Goal: Transaction & Acquisition: Obtain resource

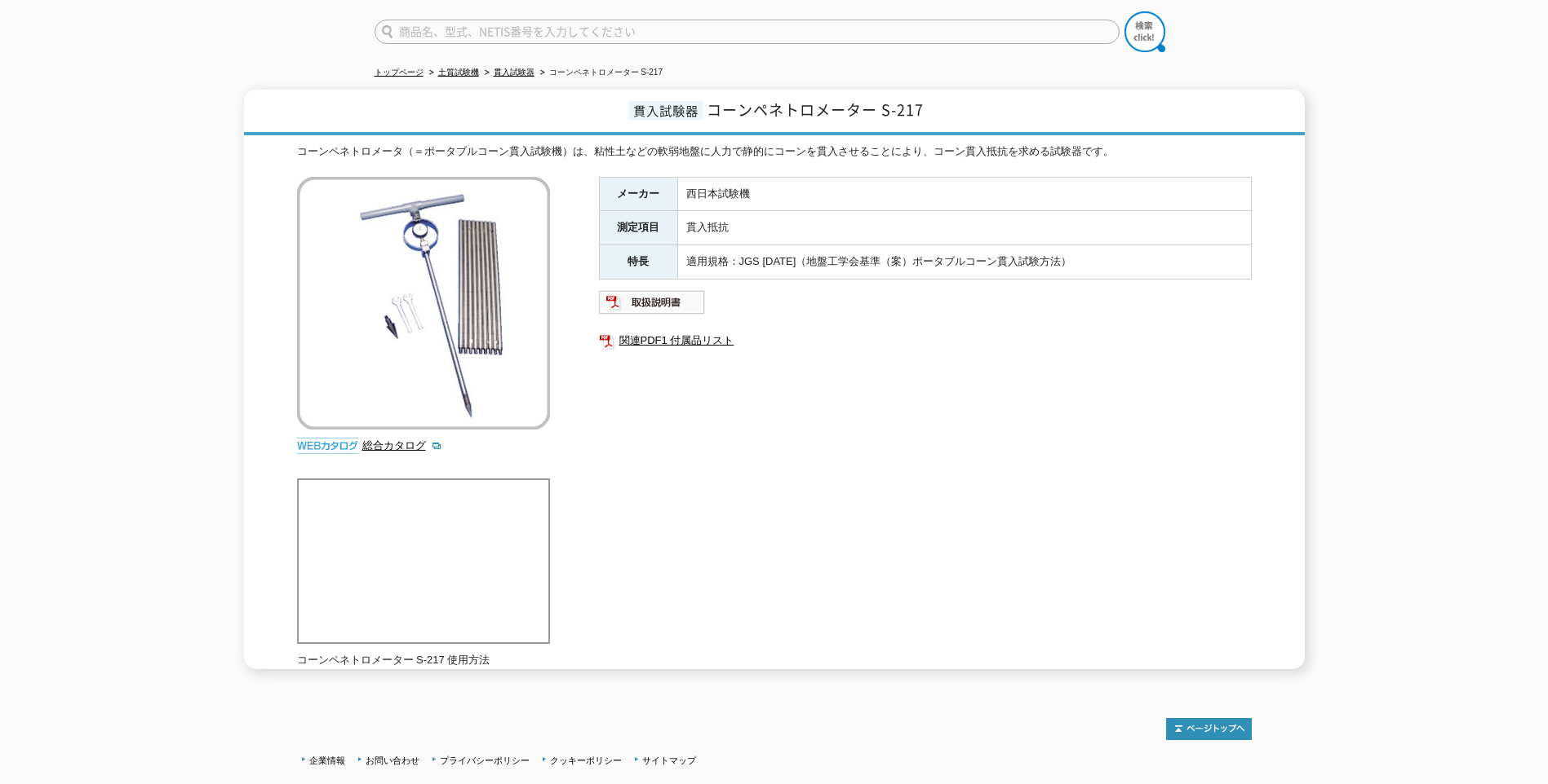
scroll to position [164, 0]
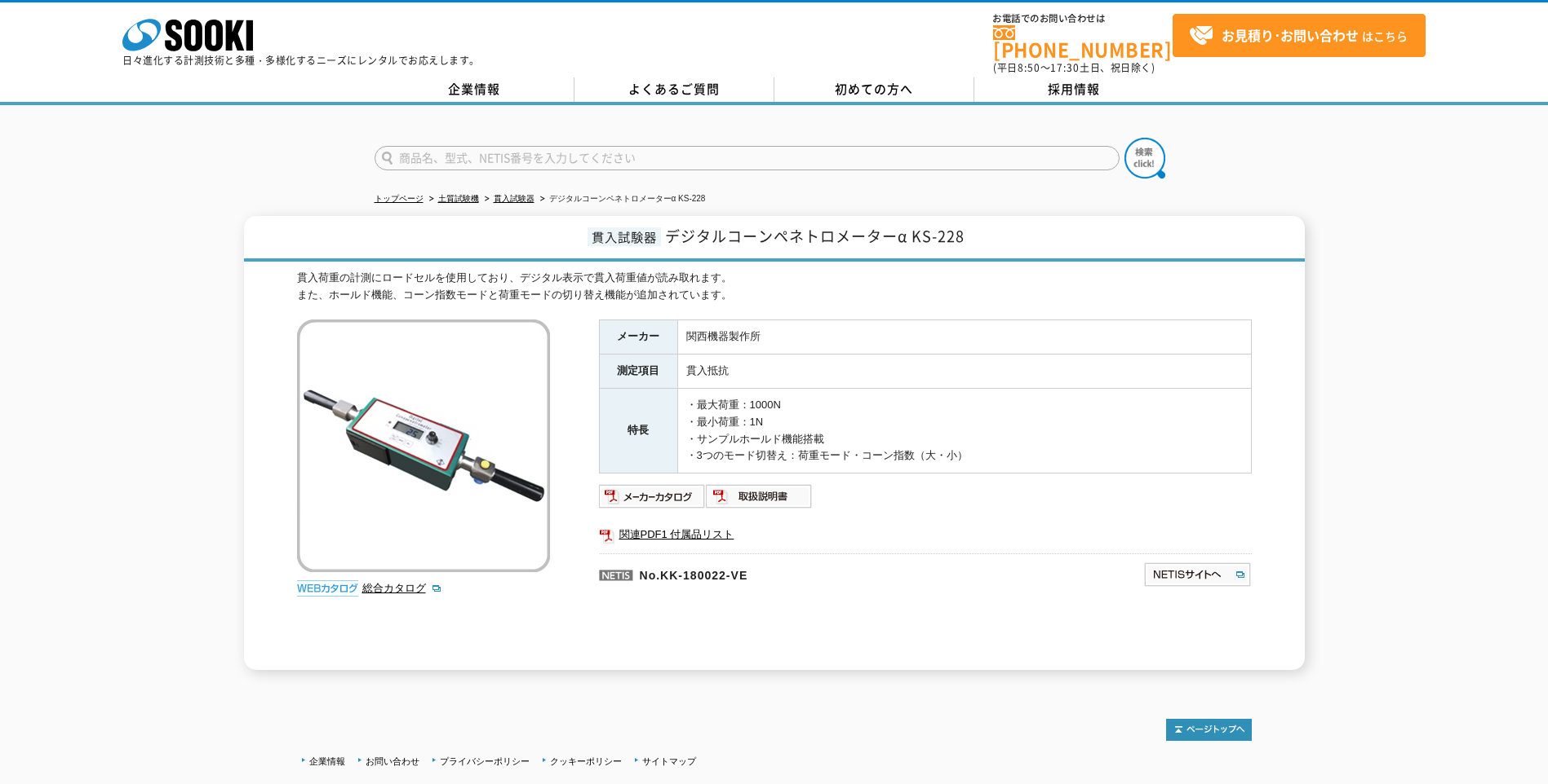
drag, startPoint x: 416, startPoint y: 150, endPoint x: 433, endPoint y: 150, distance: 17.0
click at [416, 150] on input "text" at bounding box center [746, 158] width 744 height 25
type input "f"
type input "フロー試験機"
click at [1124, 138] on button at bounding box center [1144, 158] width 41 height 41
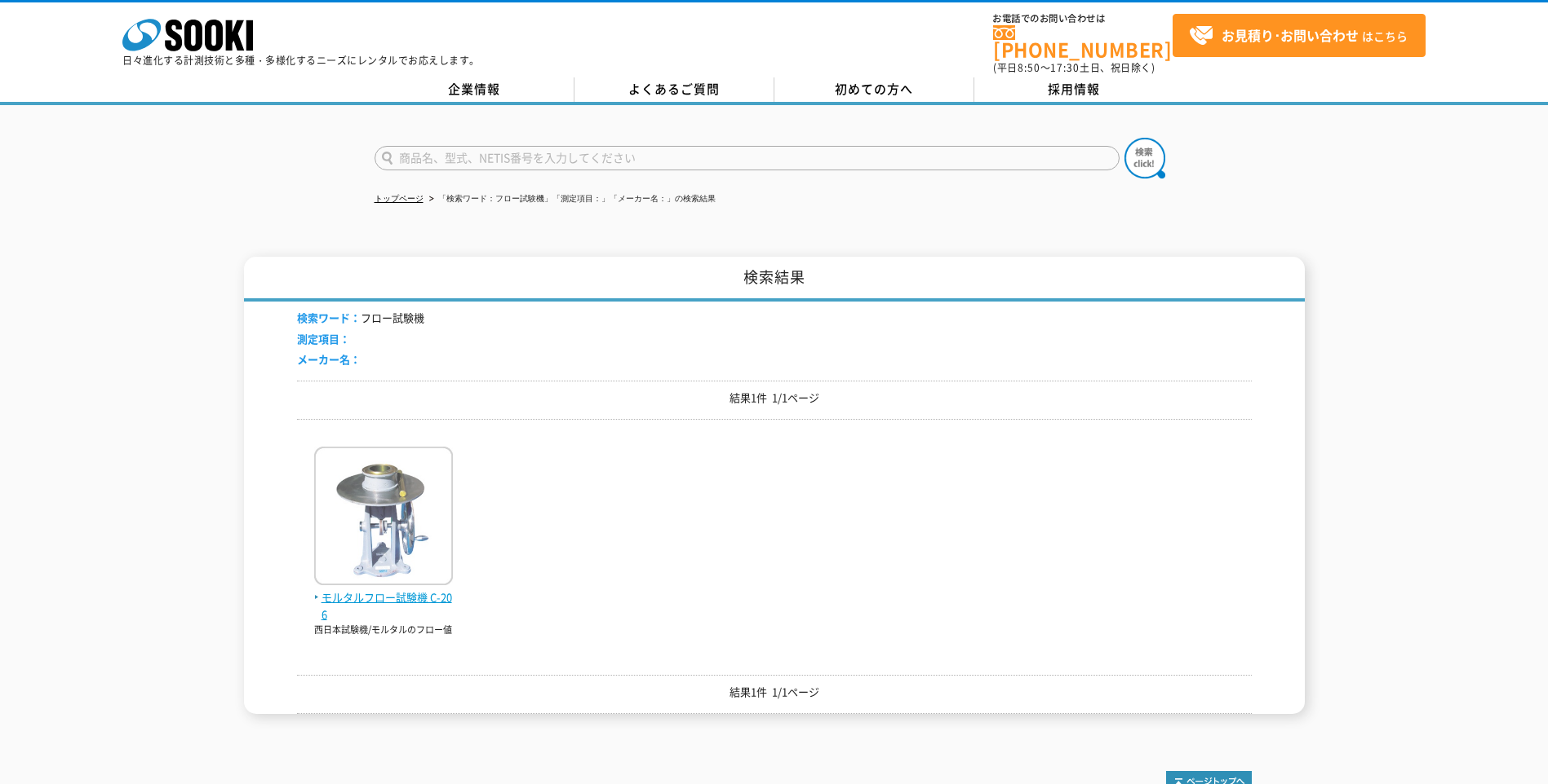
click at [360, 590] on span "モルタルフロー試験機 C-206" at bounding box center [384, 607] width 139 height 35
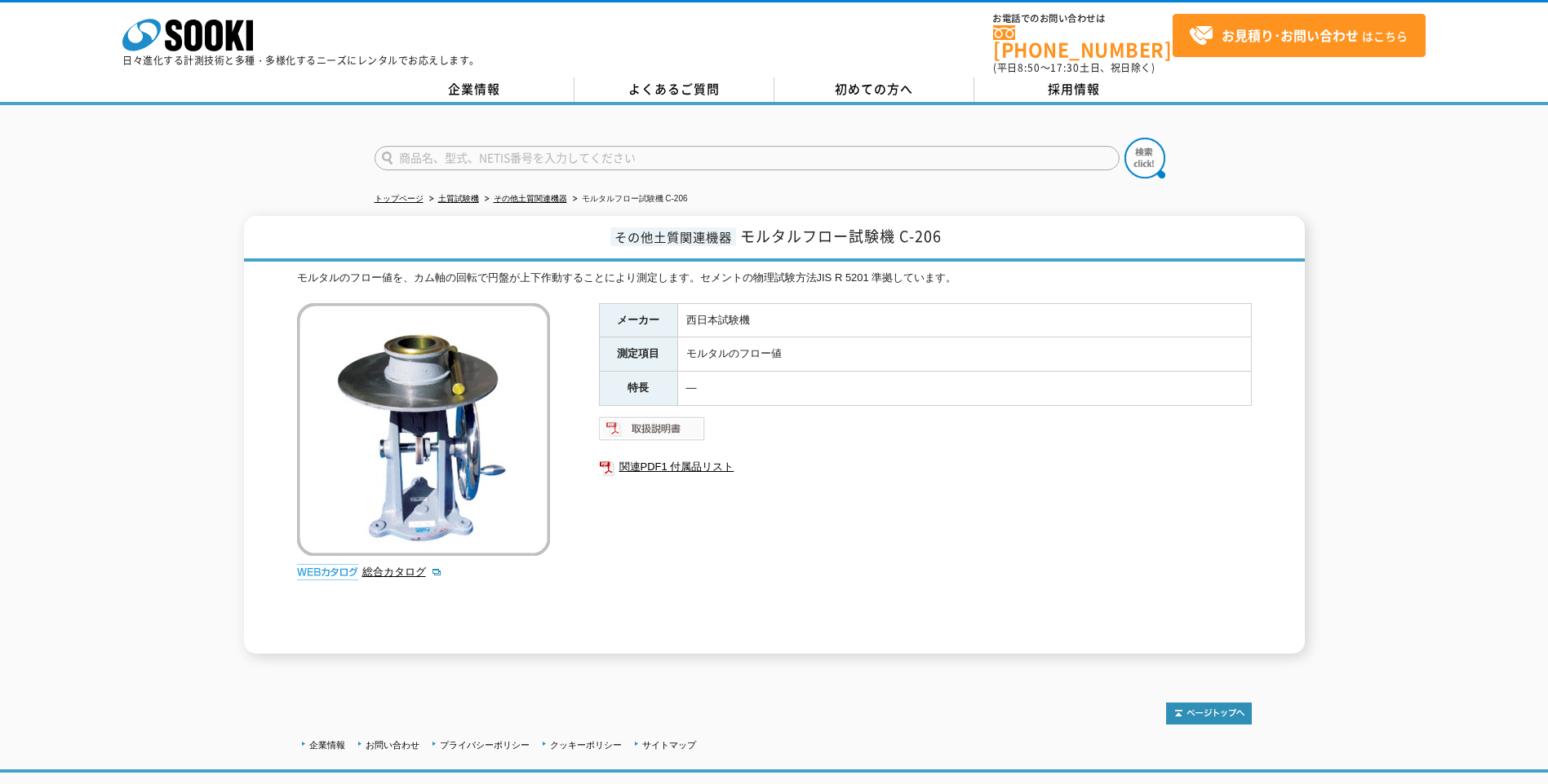
click at [662, 416] on img at bounding box center [653, 429] width 107 height 26
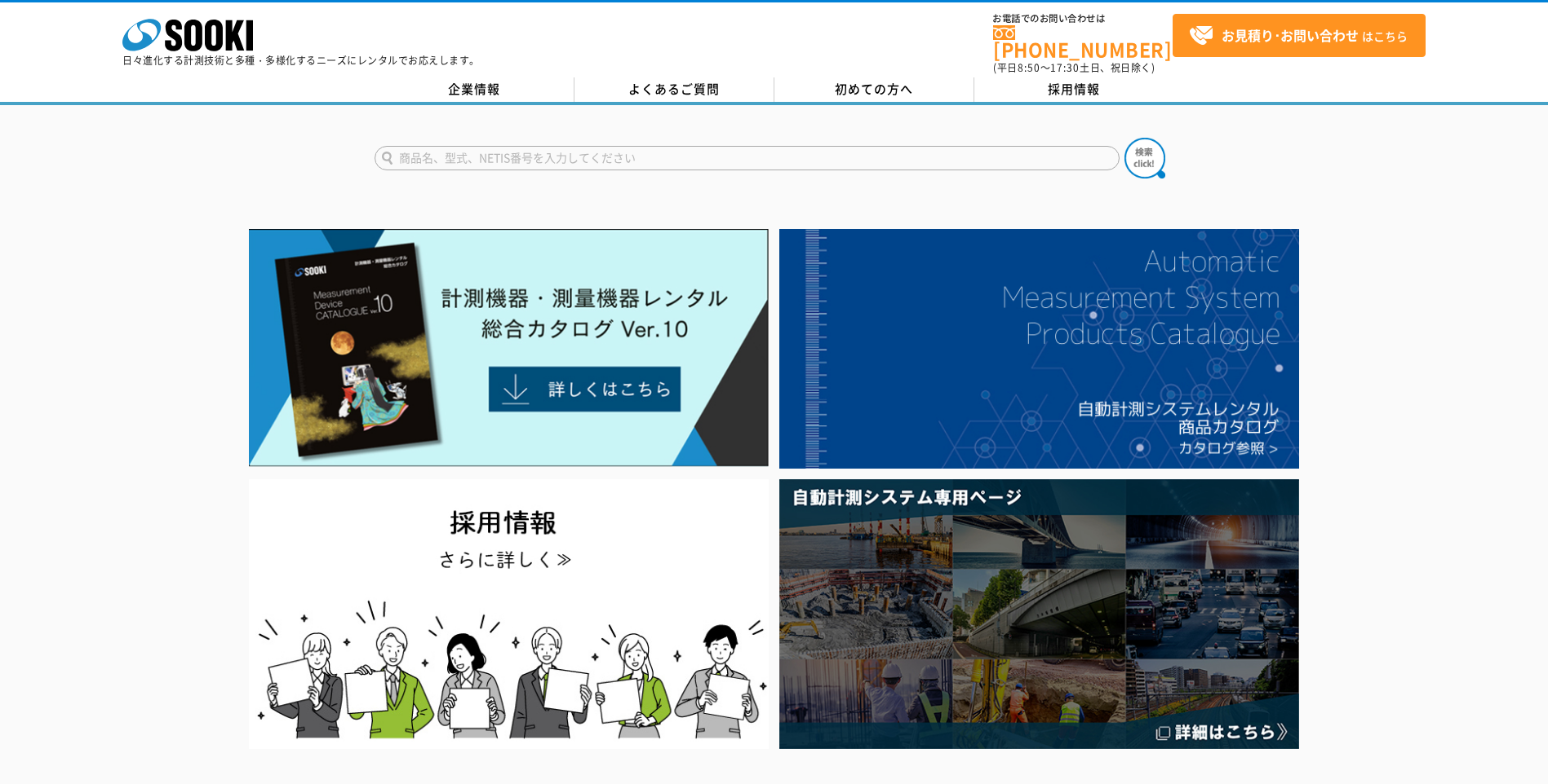
click at [436, 147] on input "text" at bounding box center [746, 158] width 744 height 25
click at [426, 152] on input "text" at bounding box center [746, 158] width 744 height 25
type input "テーブルフロー"
click at [1146, 144] on img at bounding box center [1144, 158] width 41 height 41
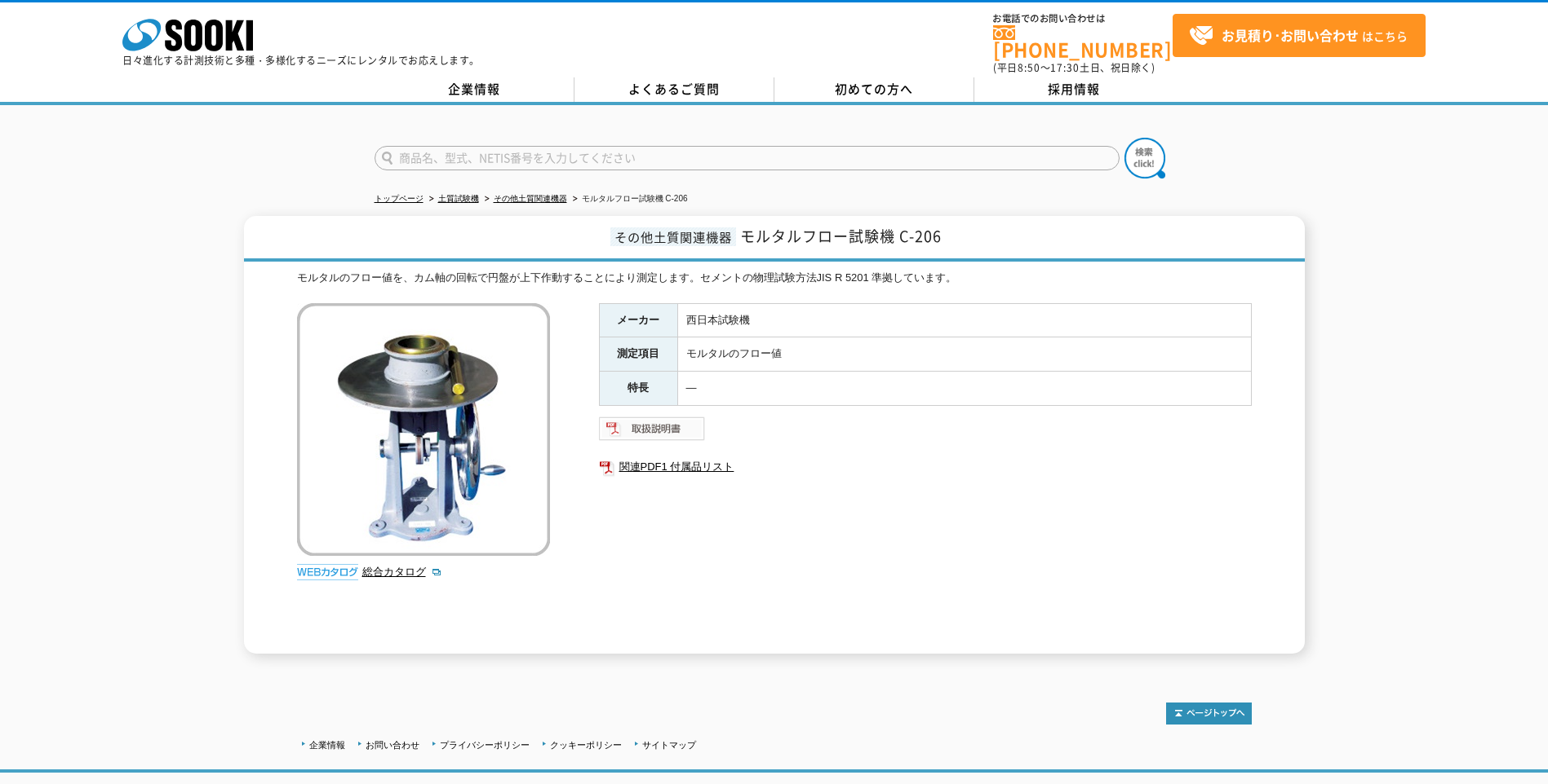
click at [651, 418] on img at bounding box center [653, 429] width 107 height 26
